Goal: Book appointment/travel/reservation

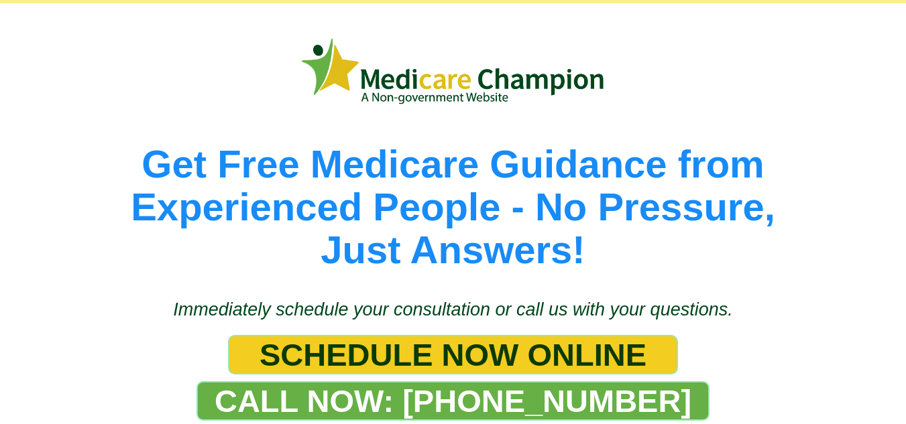
scroll to position [134, 0]
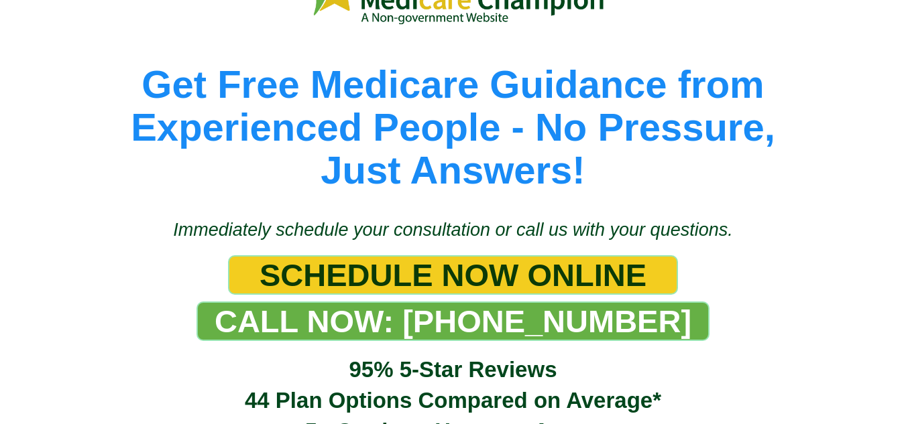
click at [543, 270] on span "SCHEDULE NOW ONLINE" at bounding box center [453, 275] width 387 height 37
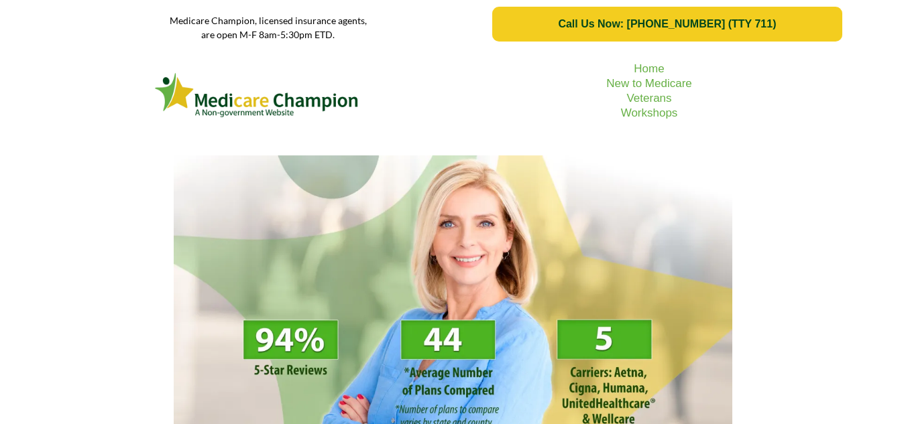
click at [576, 21] on span "Call Us Now: [PHONE_NUMBER] (TTY 711)" at bounding box center [667, 24] width 218 height 12
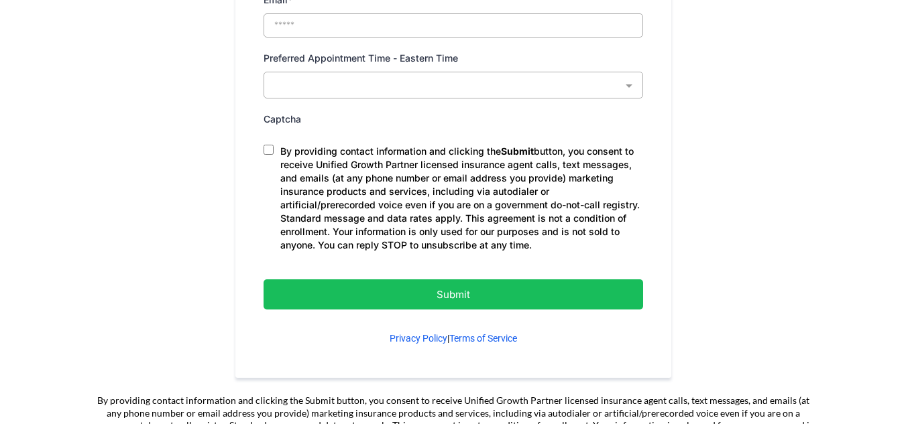
scroll to position [850, 0]
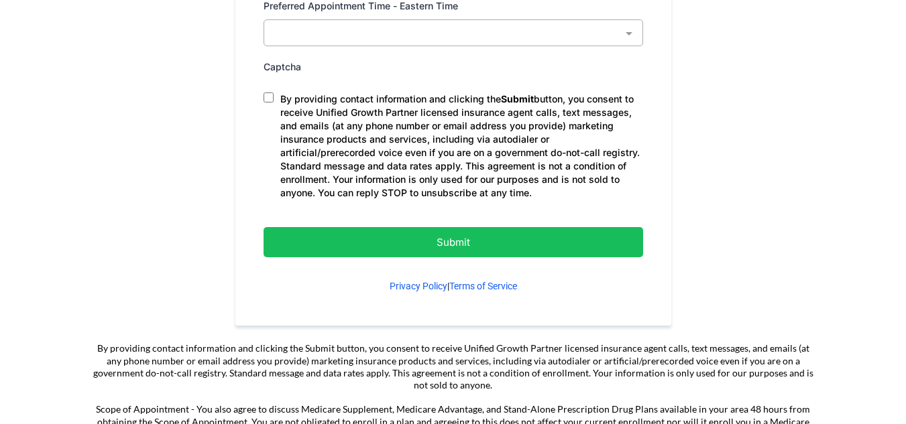
click at [524, 248] on p "Submit" at bounding box center [453, 242] width 312 height 18
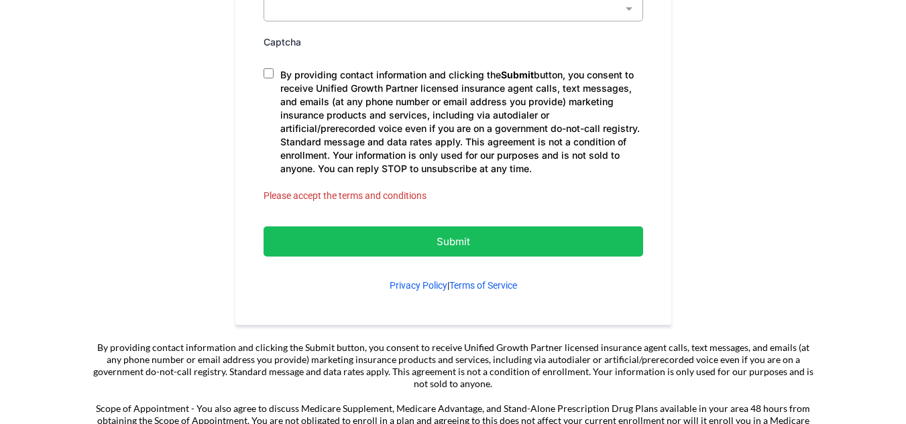
scroll to position [953, 0]
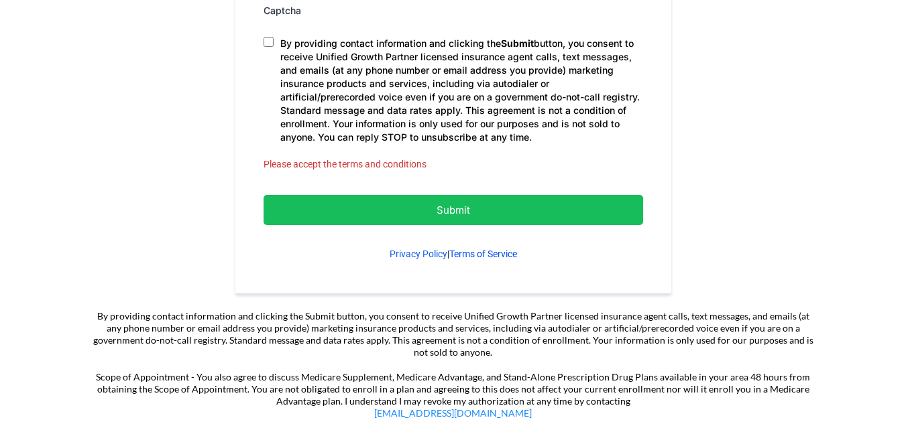
click at [486, 250] on link "Terms of Service" at bounding box center [483, 254] width 68 height 11
